Goal: Task Accomplishment & Management: Manage account settings

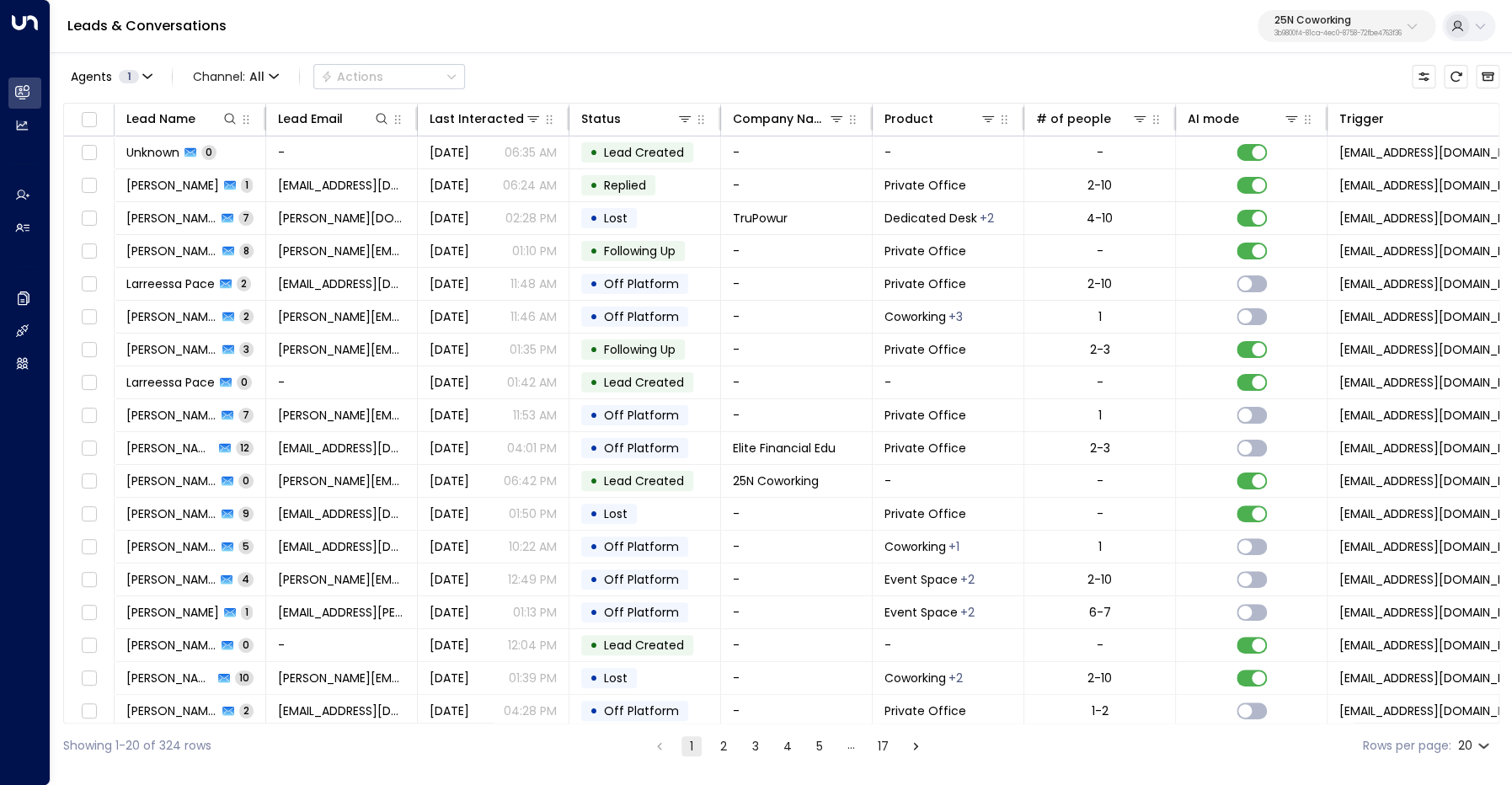
click at [1314, 26] on p "25N Coworking" at bounding box center [1338, 20] width 128 height 10
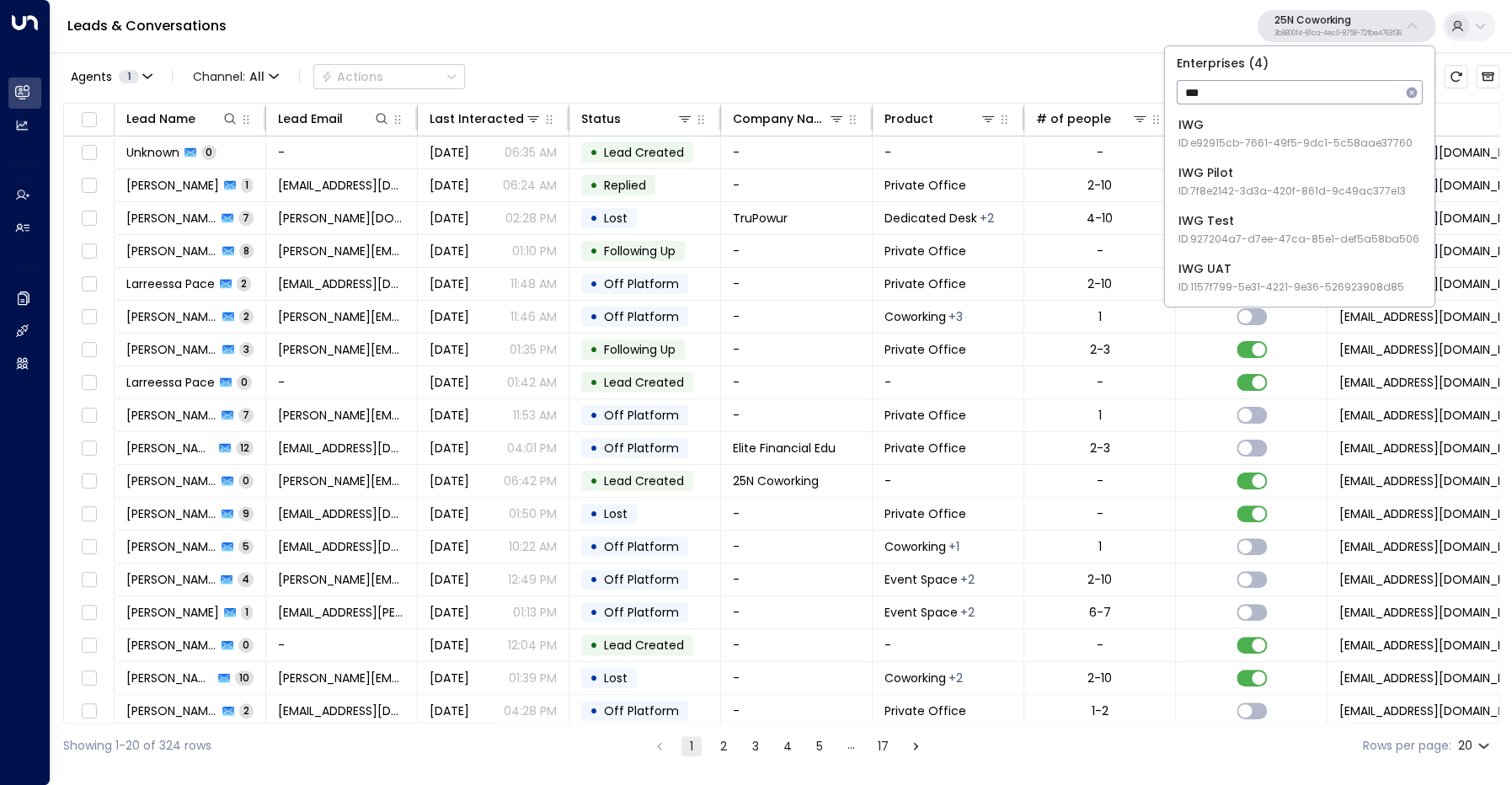
type input "***"
click at [1296, 135] on div "IWG ID: e92915cb-7661-49f5-9dc1-5c58aae37760" at bounding box center [1296, 133] width 234 height 35
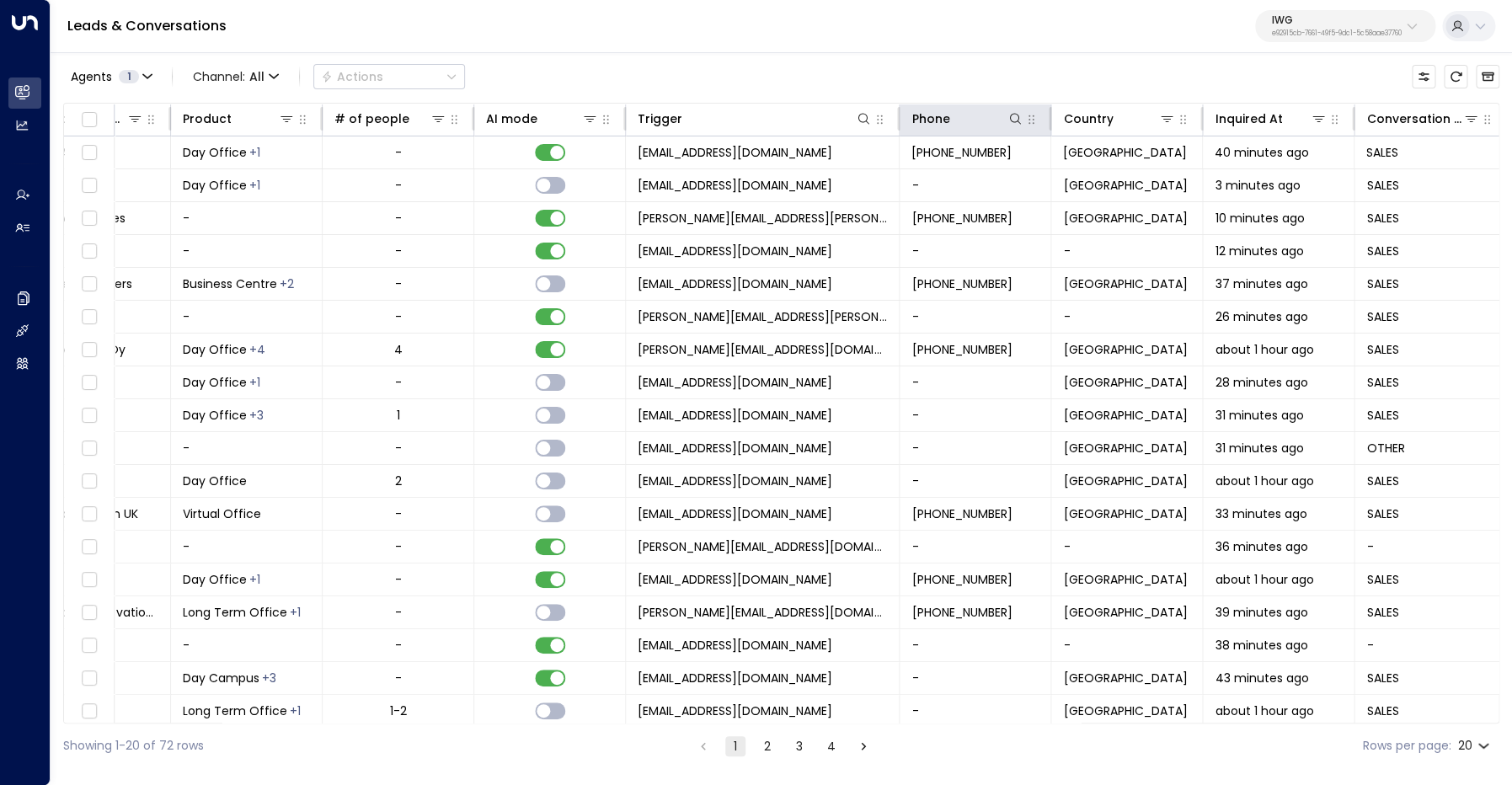
scroll to position [0, 711]
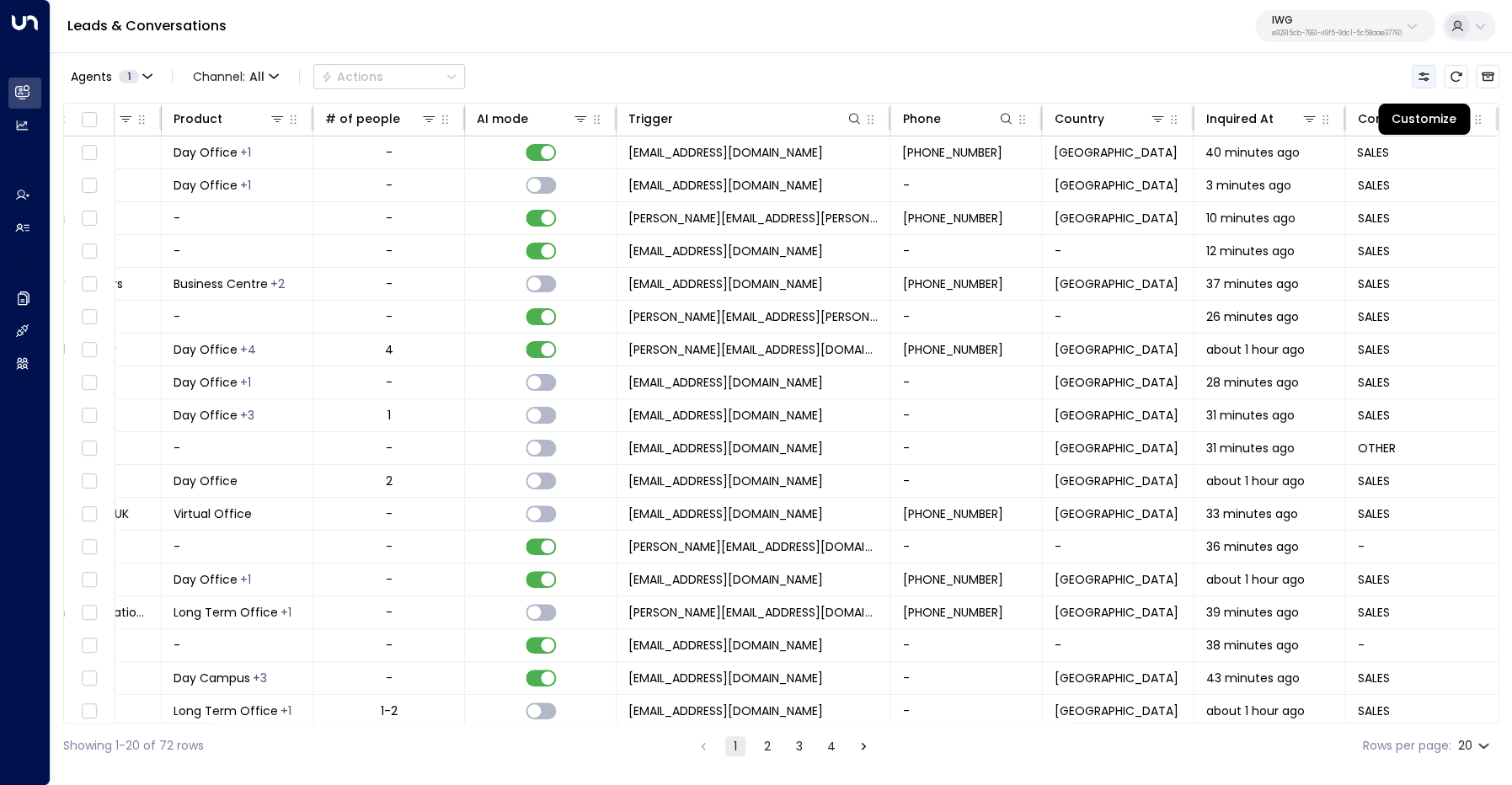
click at [1432, 77] on button "Customize" at bounding box center [1423, 77] width 24 height 24
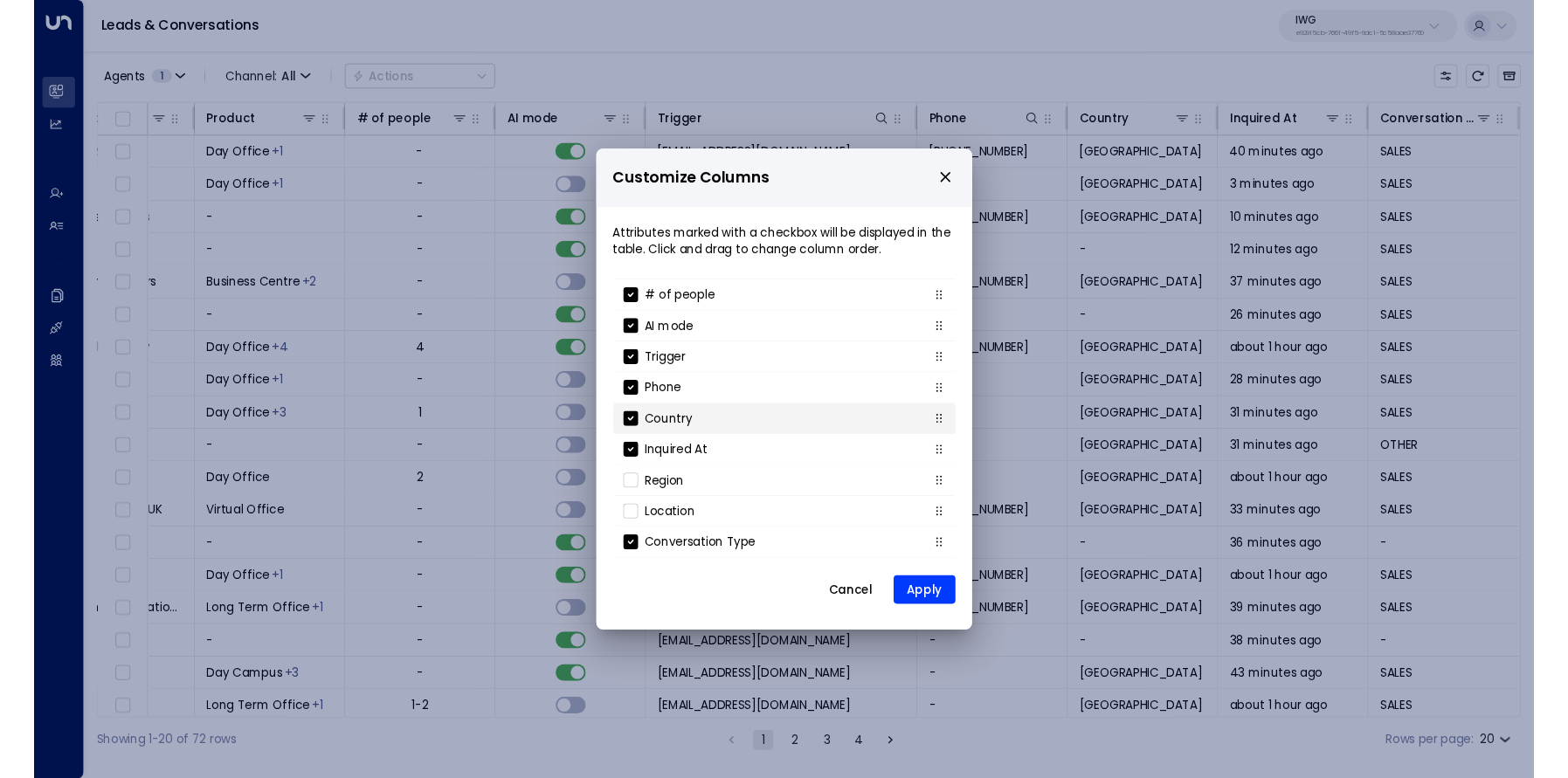
scroll to position [0, 0]
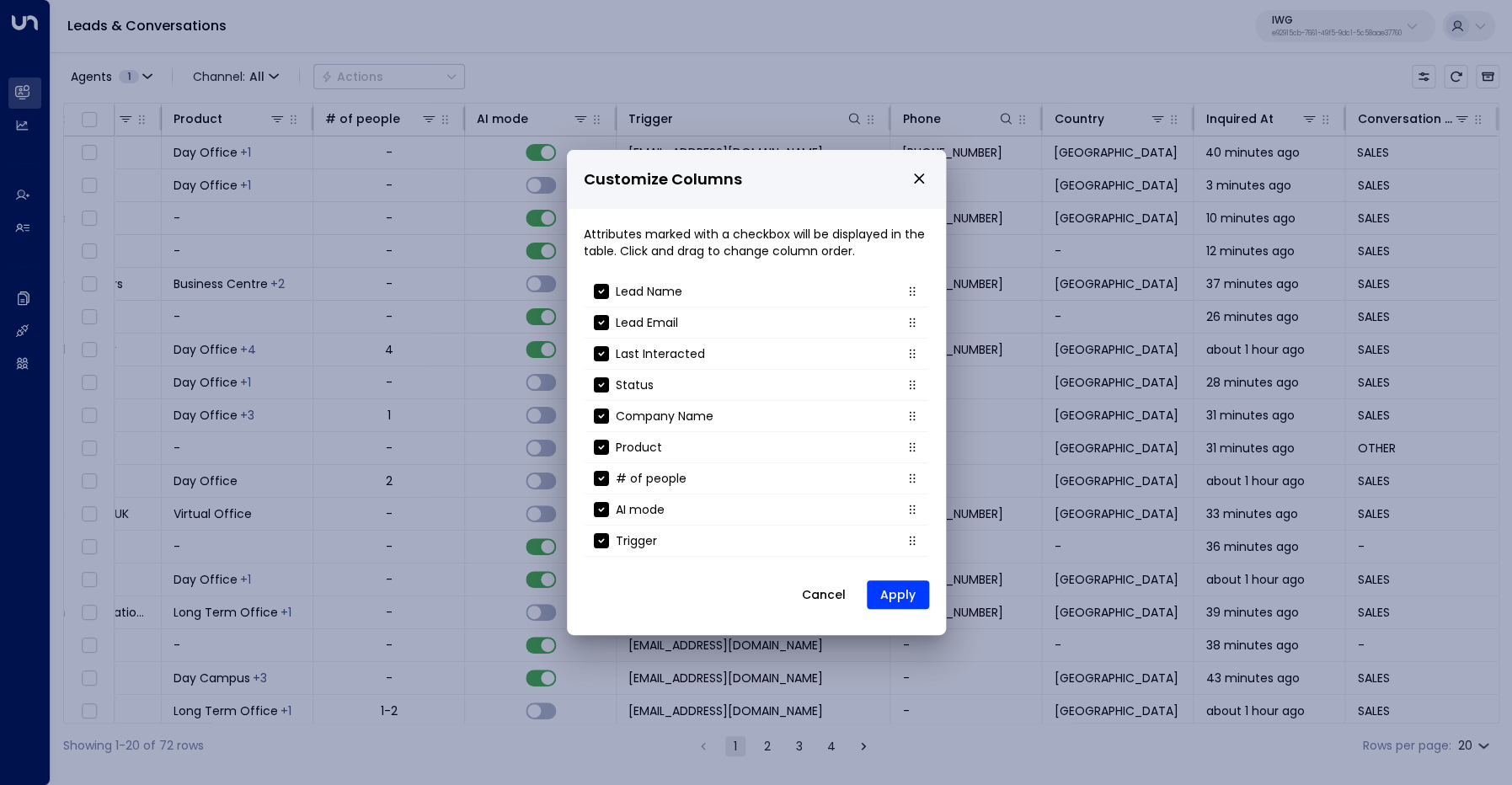
click at [830, 598] on button "Cancel" at bounding box center [823, 594] width 73 height 30
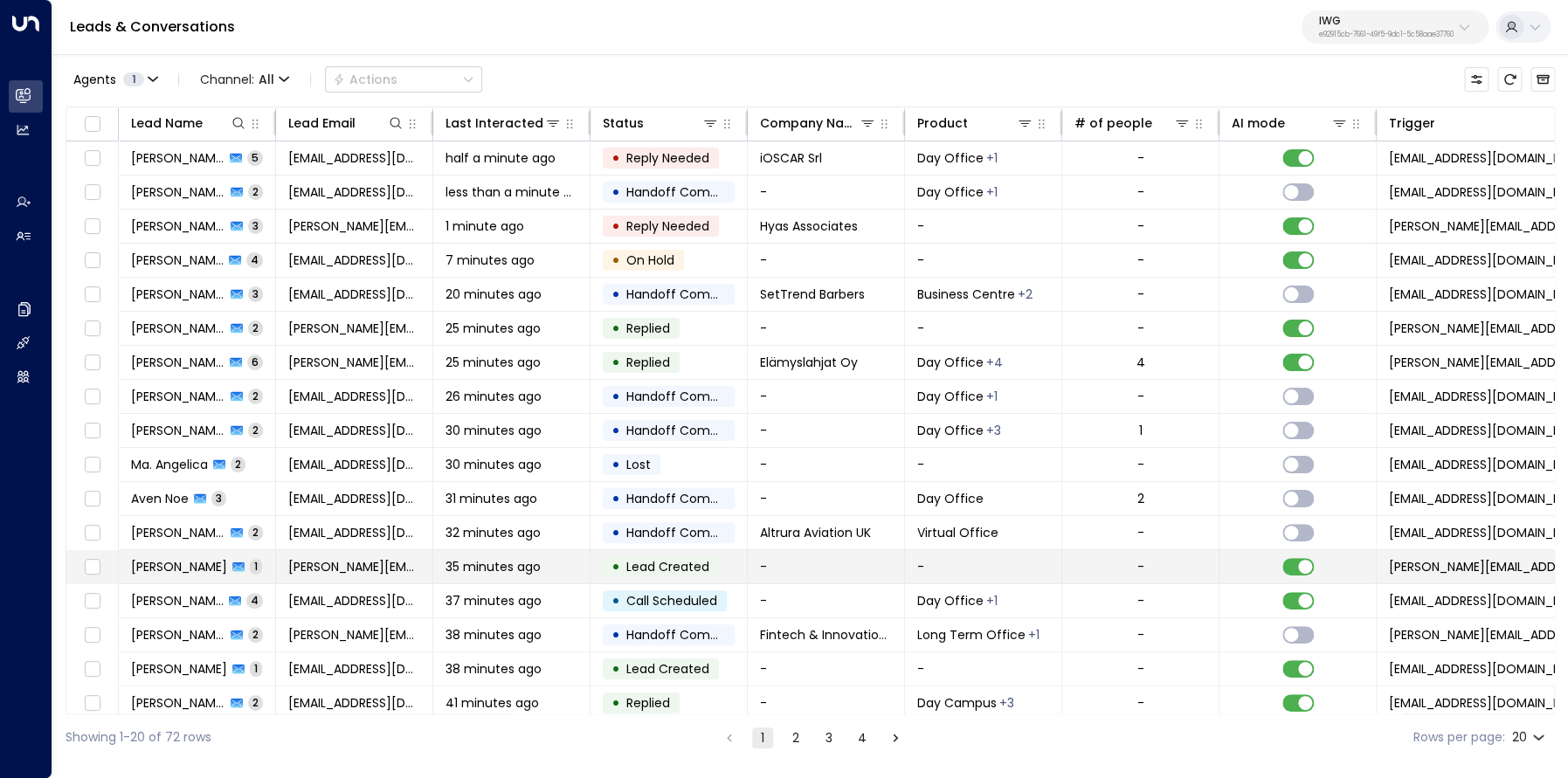
click at [200, 567] on span "aguirre carlos" at bounding box center [179, 567] width 96 height 18
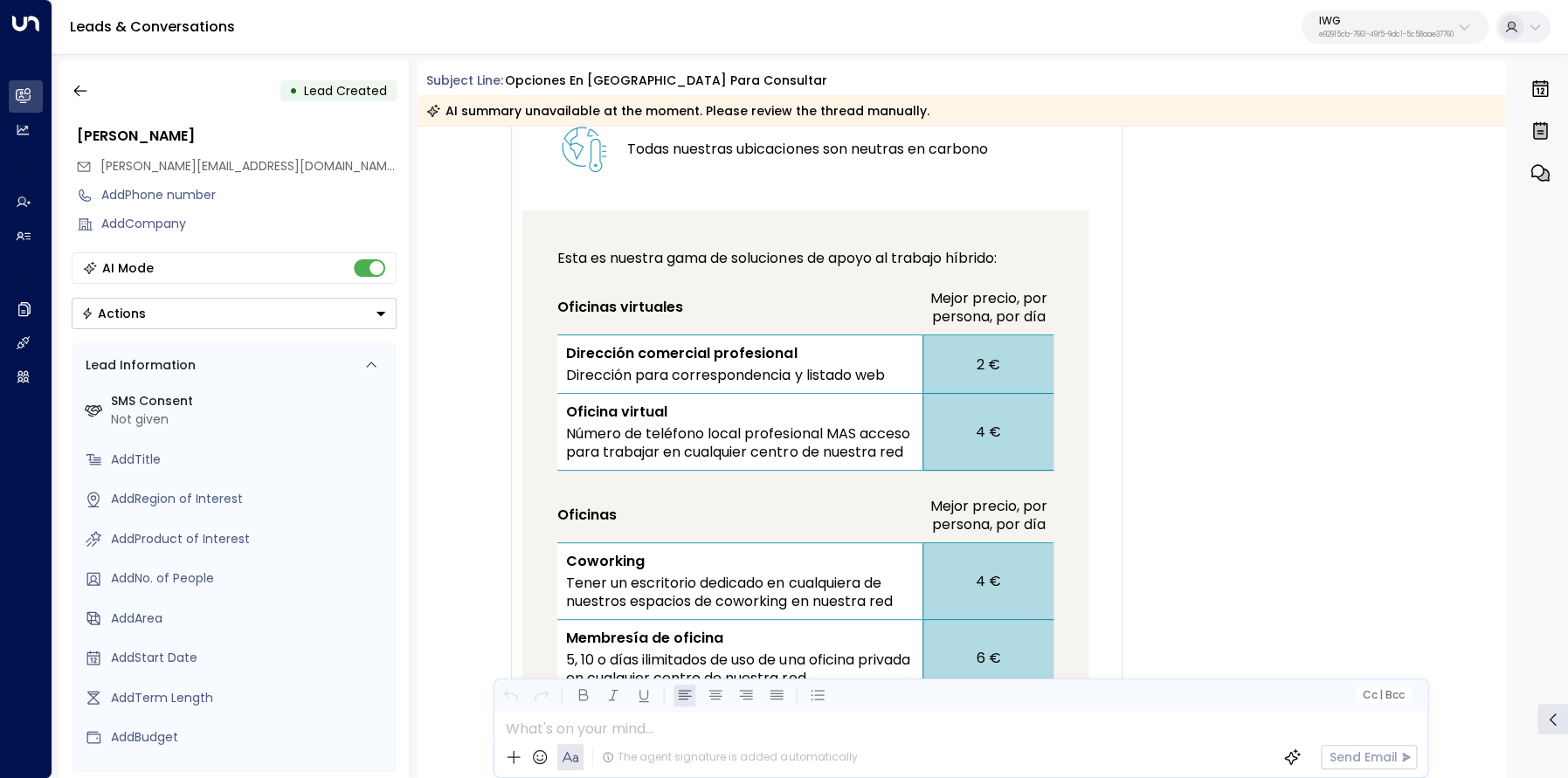
scroll to position [1553, 0]
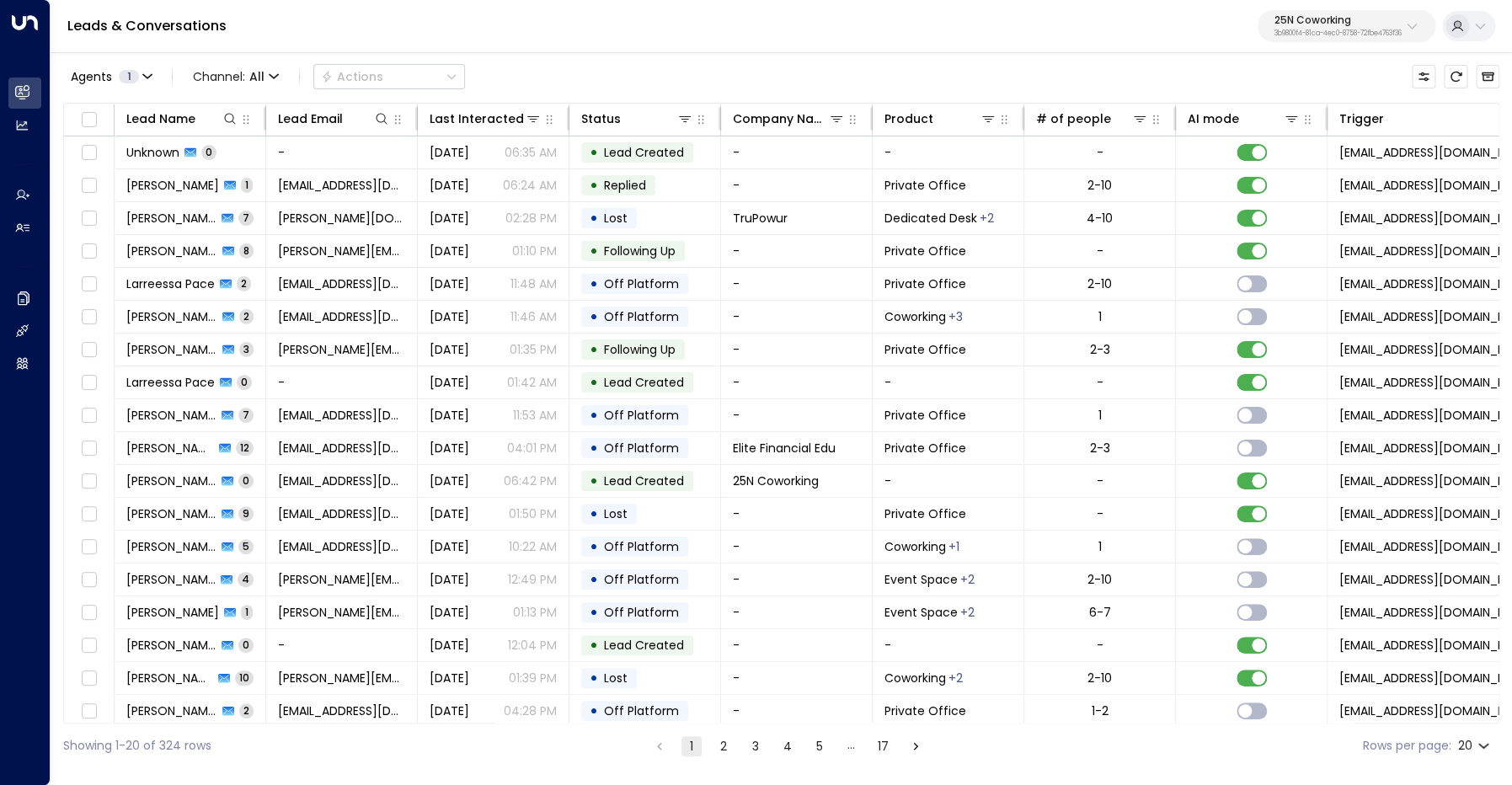
click at [1317, 24] on p "25N Coworking" at bounding box center [1338, 20] width 128 height 10
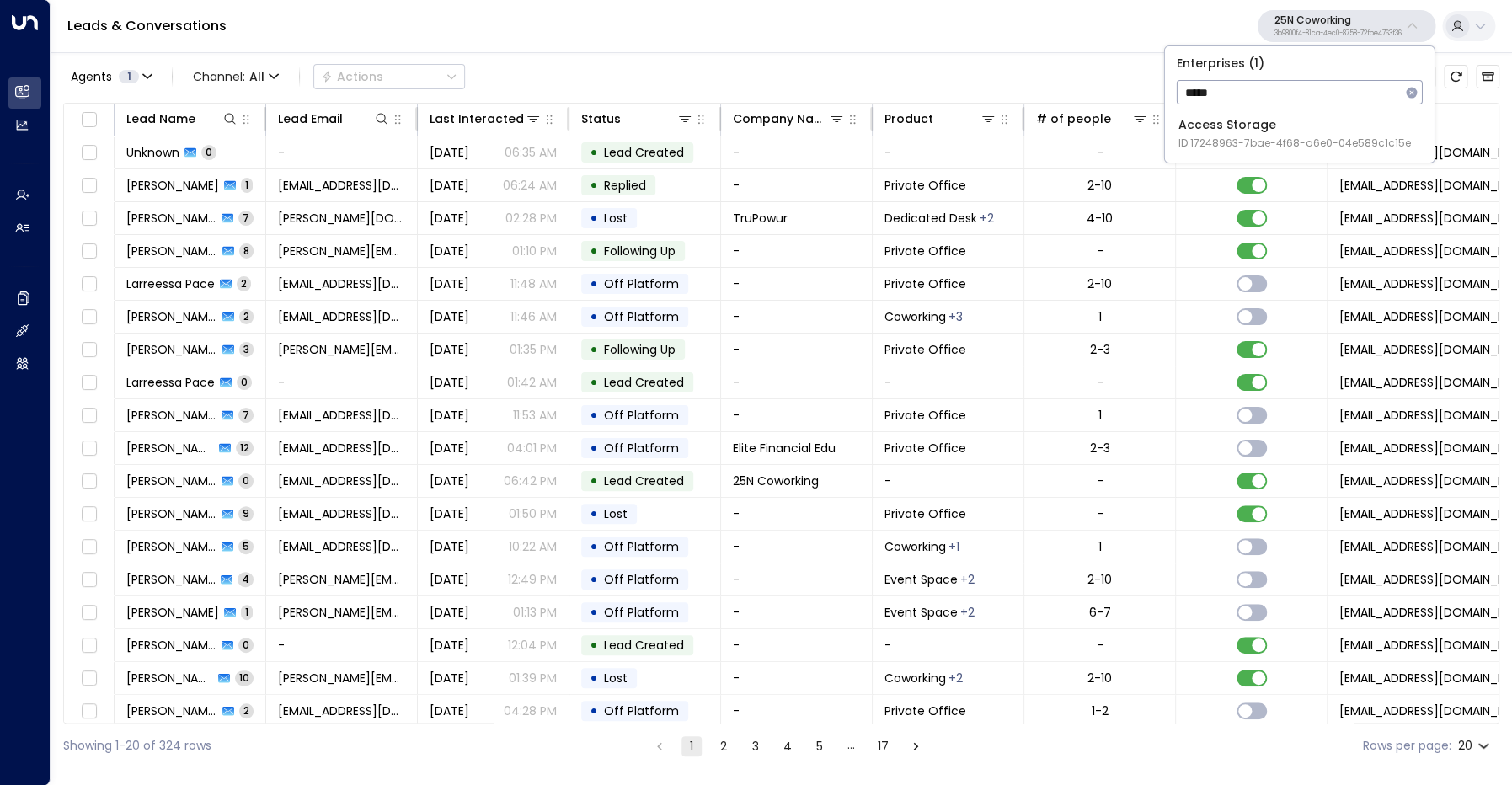
type input "*****"
click at [1267, 123] on div "Access Storage ID: 17248963-7bae-4f68-a6e0-04e589c1c15e" at bounding box center [1295, 133] width 232 height 35
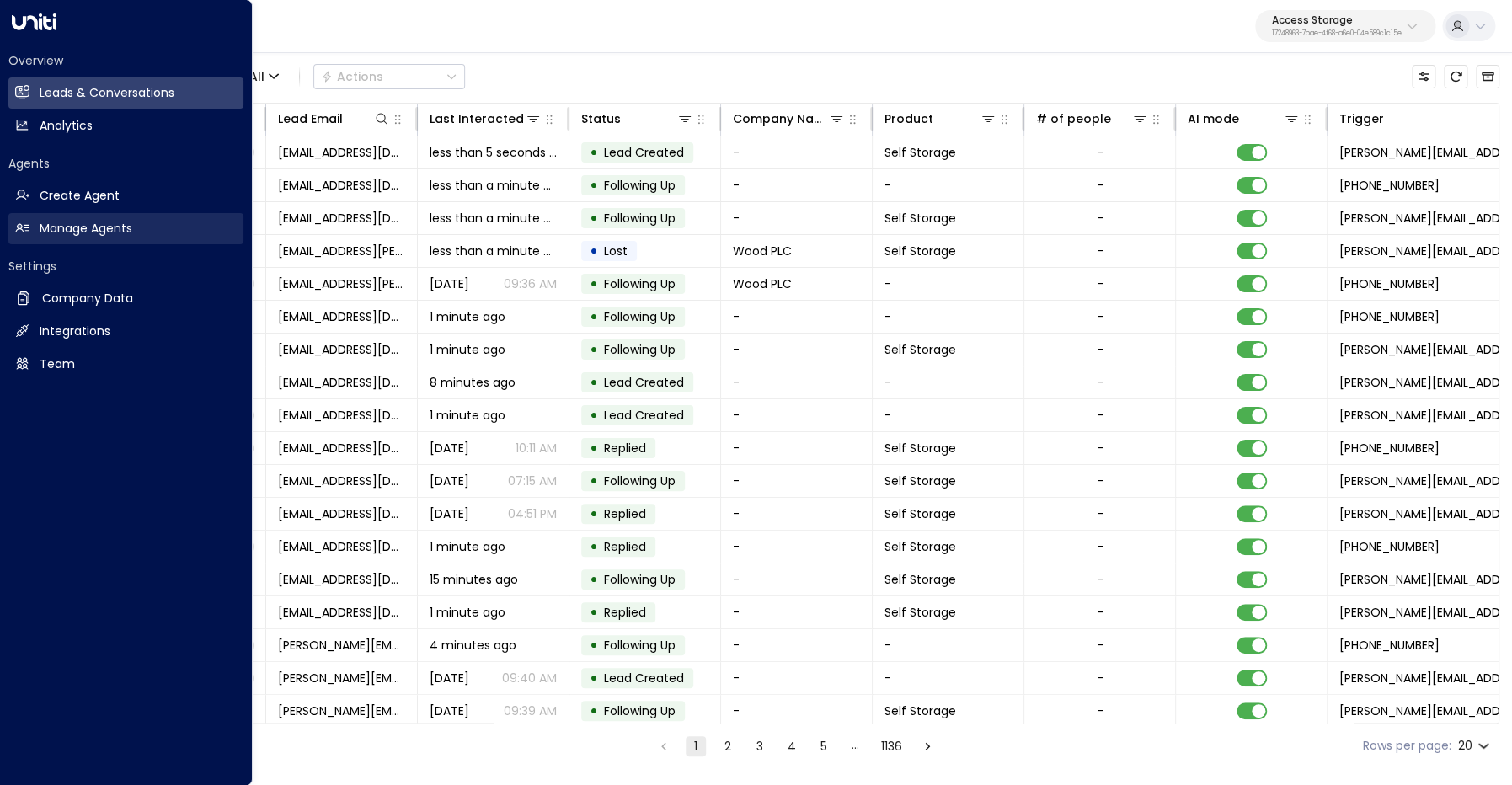
click at [112, 229] on h2 "Manage Agents" at bounding box center [86, 229] width 93 height 18
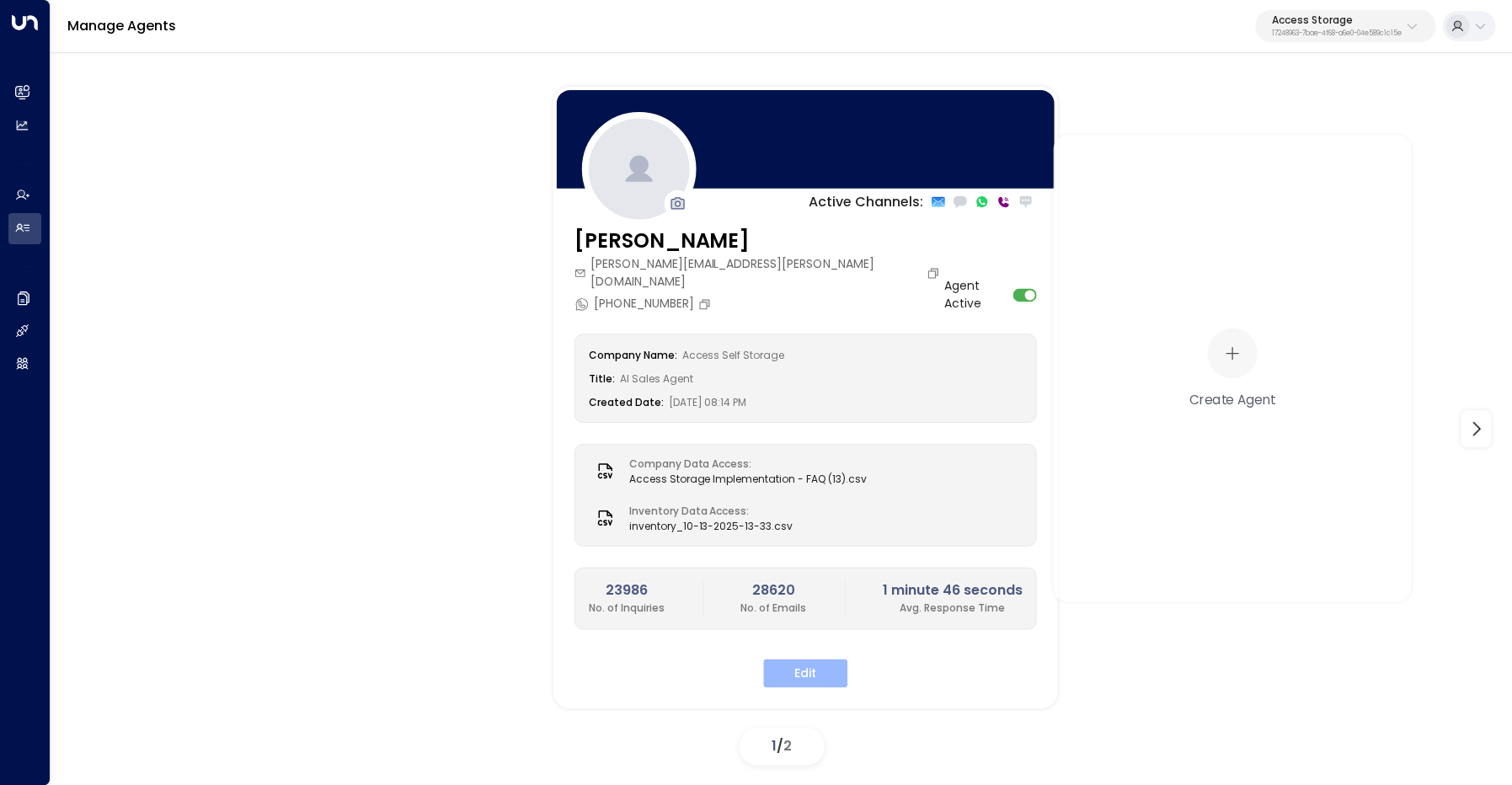
click at [800, 658] on button "Edit" at bounding box center [805, 673] width 84 height 28
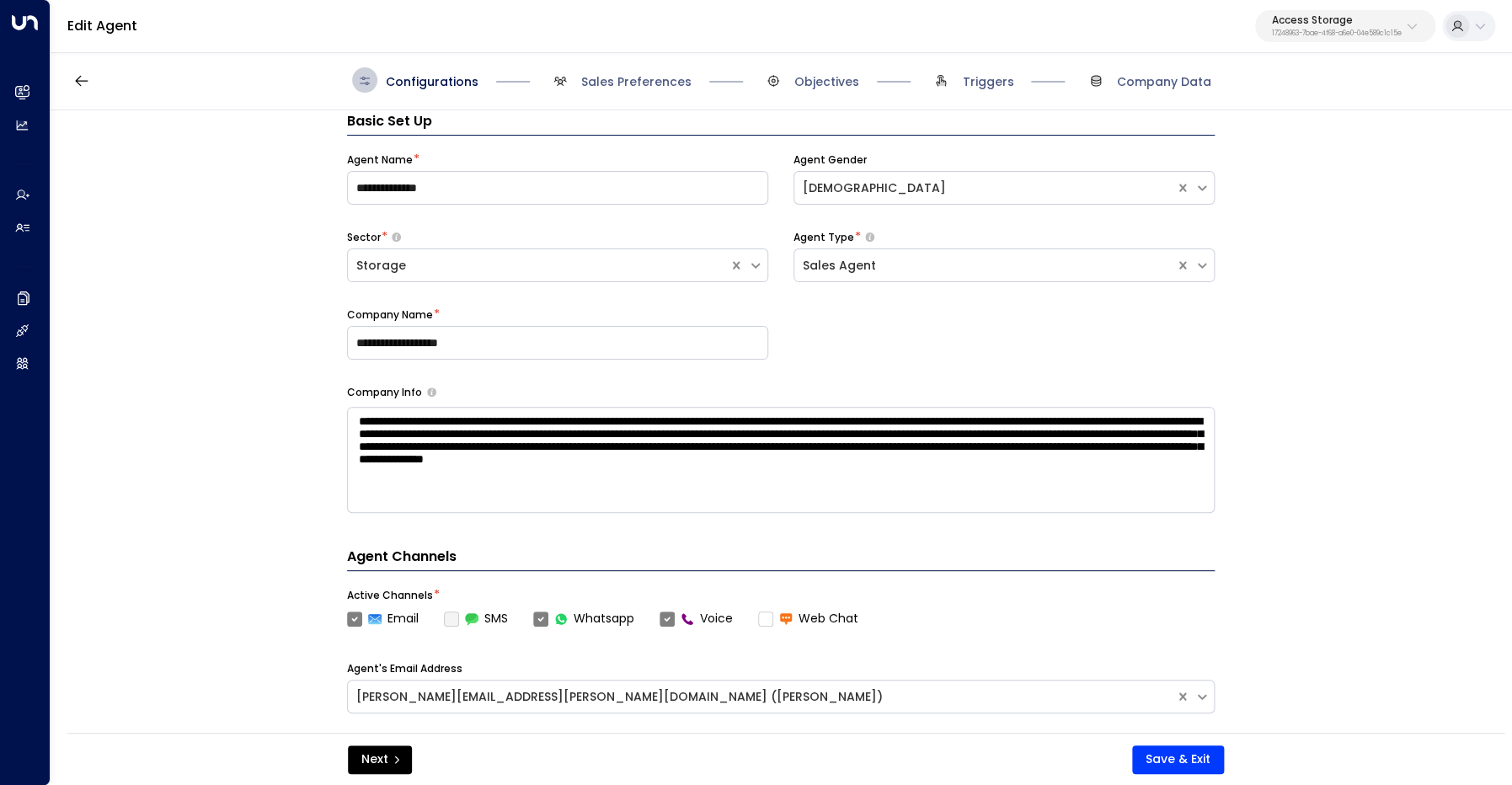
scroll to position [26, 0]
